Goal: Task Accomplishment & Management: Use online tool/utility

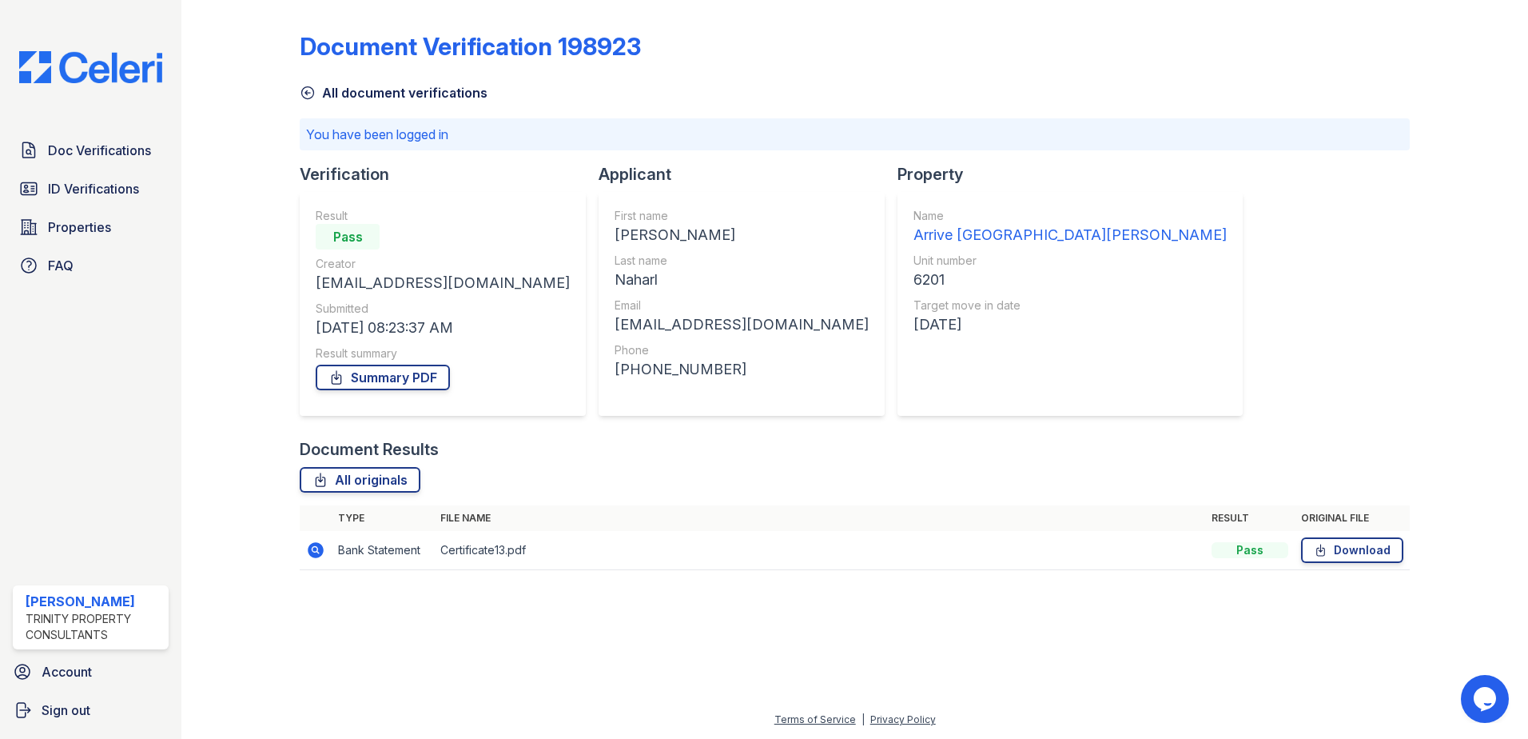
click at [373, 544] on td "Bank Statement" at bounding box center [383, 550] width 102 height 39
click at [315, 544] on icon at bounding box center [316, 550] width 16 height 16
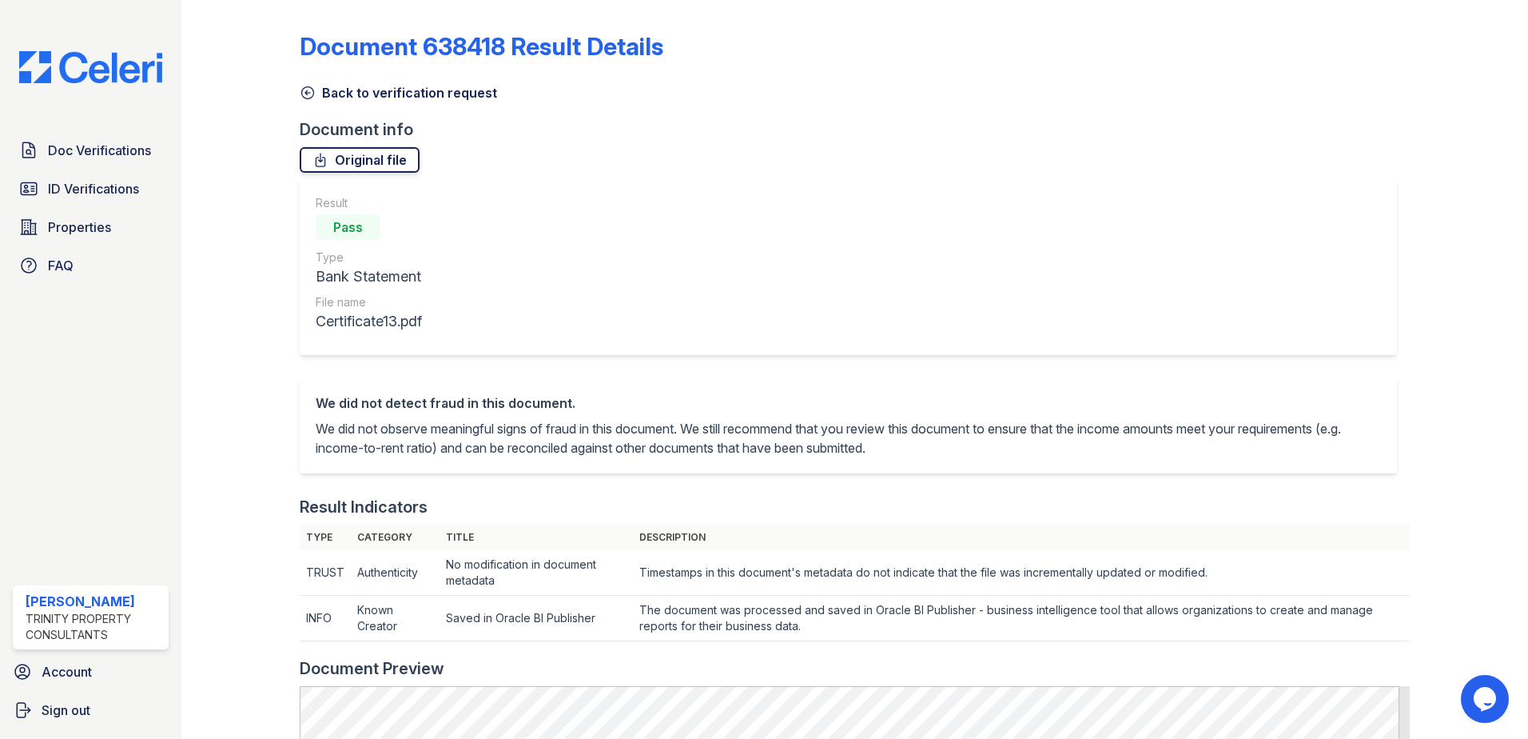
click at [365, 161] on link "Original file" at bounding box center [360, 160] width 120 height 26
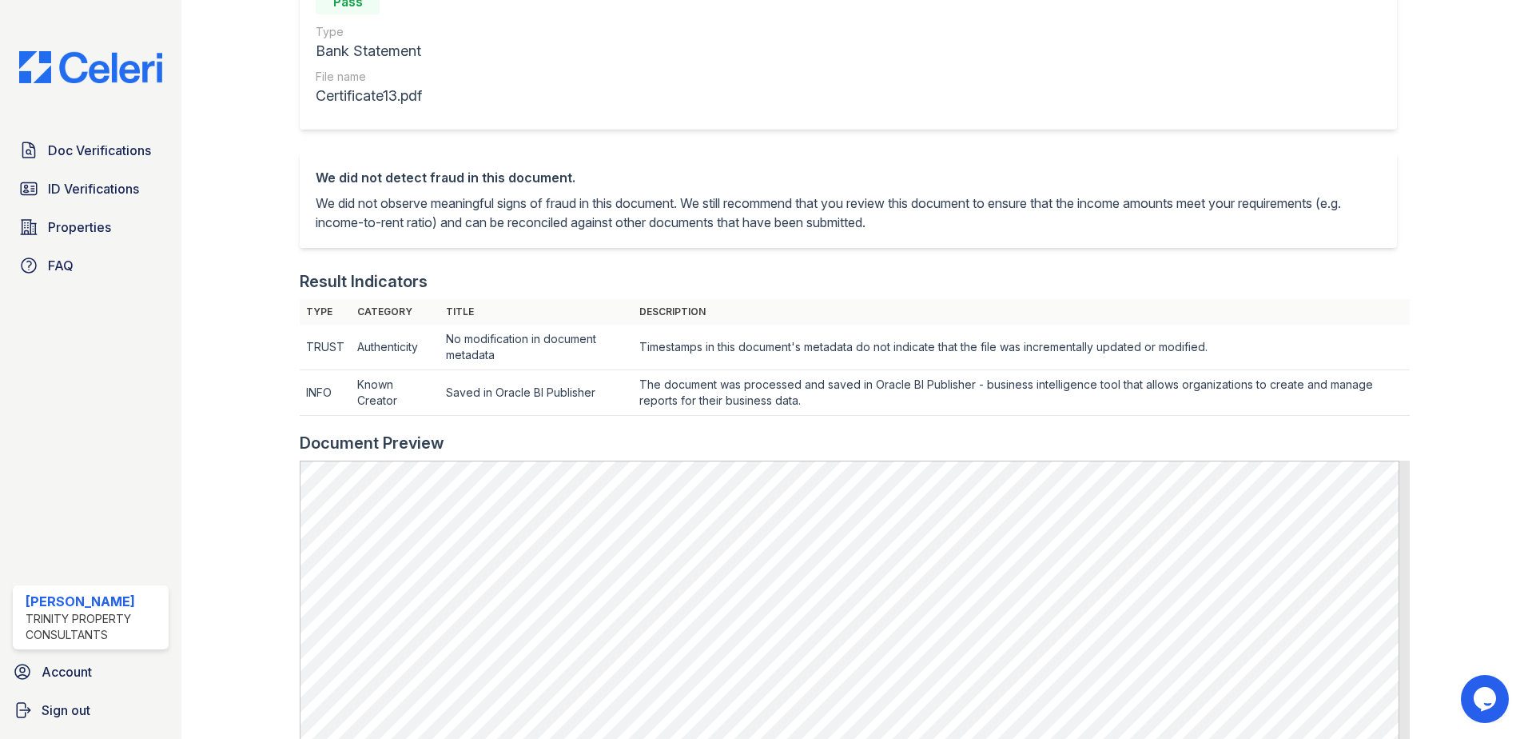
scroll to position [480, 0]
